Goal: Navigation & Orientation: Find specific page/section

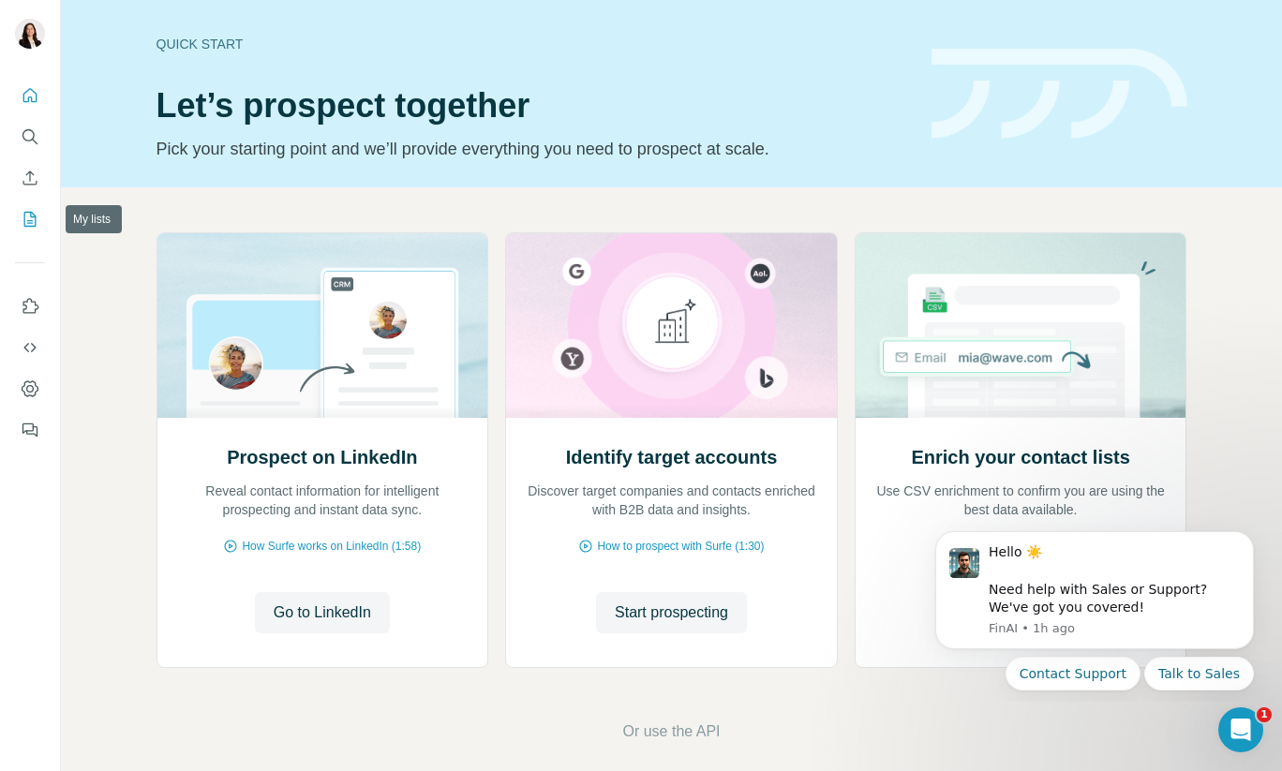
click at [27, 212] on icon "My lists" at bounding box center [30, 219] width 12 height 15
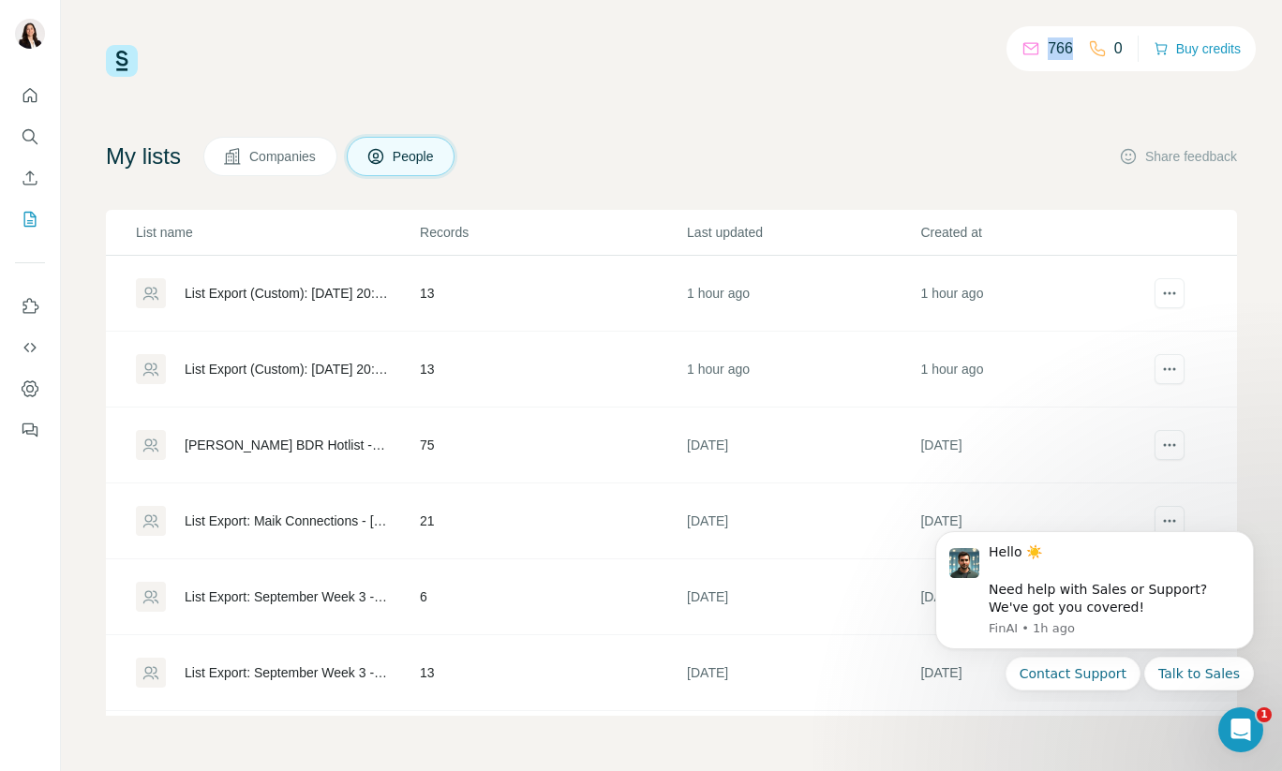
drag, startPoint x: 1034, startPoint y: 47, endPoint x: 1070, endPoint y: 49, distance: 36.6
click at [1070, 49] on div "766 0" at bounding box center [1072, 49] width 101 height 26
click at [1026, 105] on div "766 0 Buy credits My lists Companies People Share feedback List name Records La…" at bounding box center [671, 380] width 1131 height 671
drag, startPoint x: 1000, startPoint y: 49, endPoint x: 1128, endPoint y: 48, distance: 127.5
click at [1128, 48] on div "766 0 Buy credits" at bounding box center [1131, 48] width 249 height 45
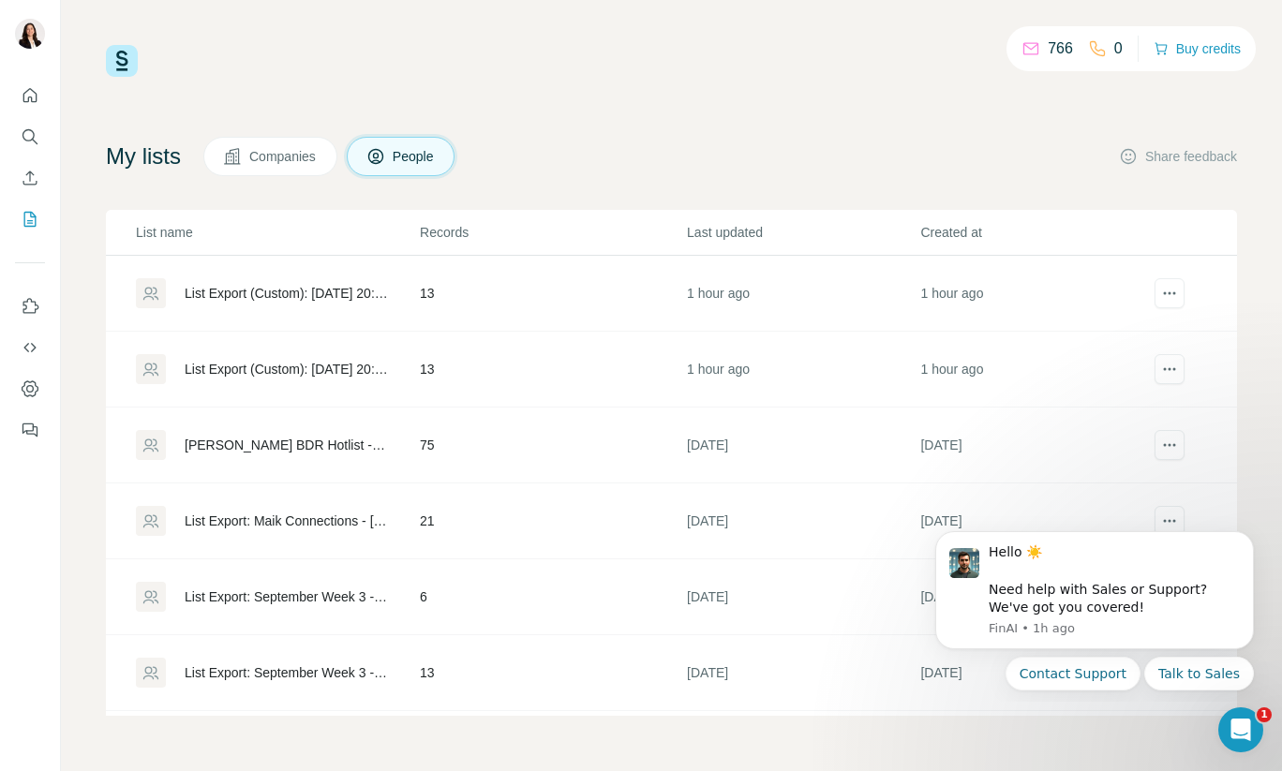
click at [1047, 116] on div "766 0 Buy credits My lists Companies People Share feedback List name Records La…" at bounding box center [671, 380] width 1131 height 671
